Goal: Transaction & Acquisition: Purchase product/service

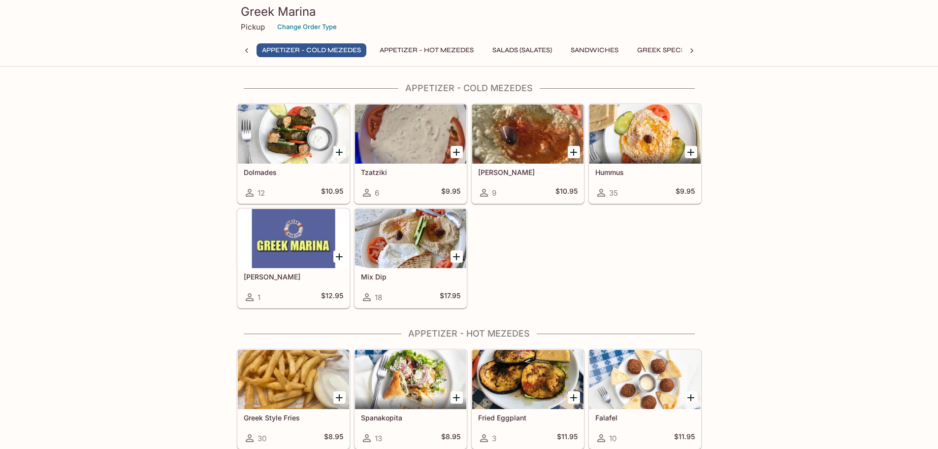
click at [251, 27] on p "Pickup" at bounding box center [253, 26] width 24 height 9
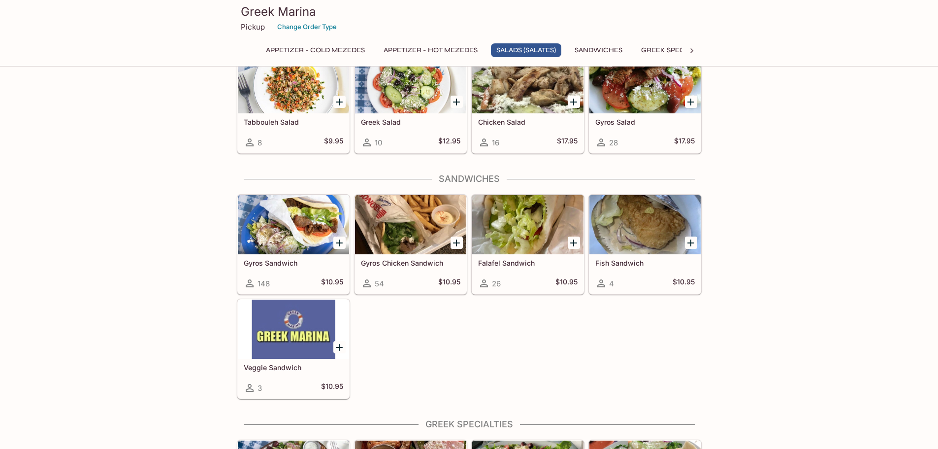
scroll to position [542, 0]
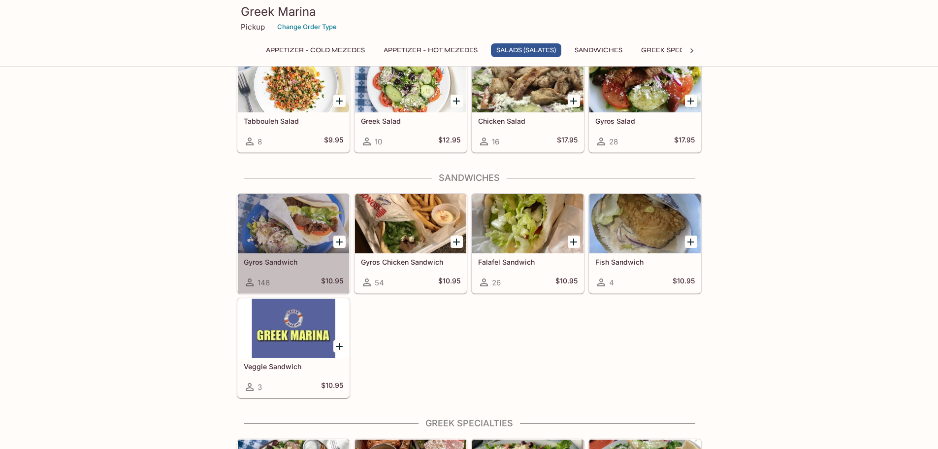
click at [273, 263] on h5 "Gyros Sandwich" at bounding box center [293, 262] width 99 height 8
